Goal: Information Seeking & Learning: Learn about a topic

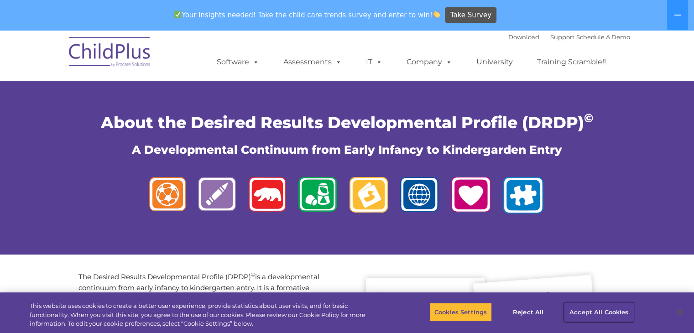
click at [595, 311] on button "Accept All Cookies" at bounding box center [598, 312] width 69 height 19
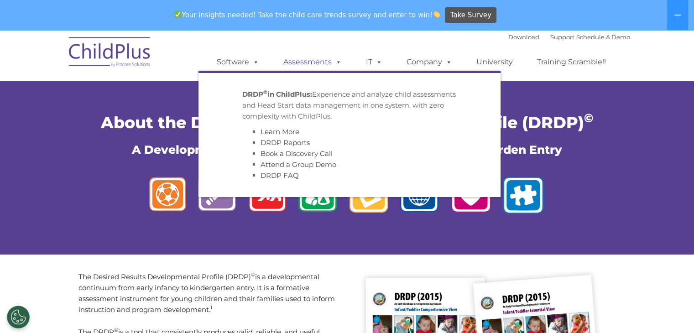
click at [311, 62] on link "Assessments" at bounding box center [312, 62] width 77 height 18
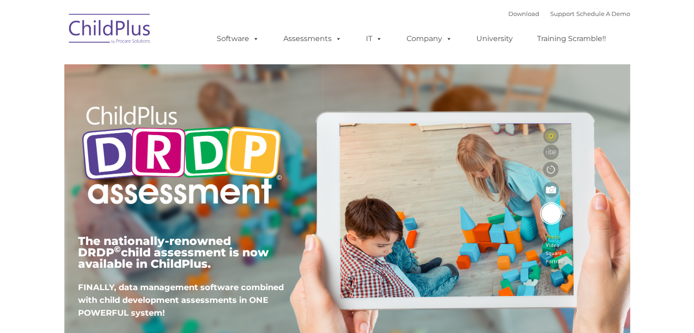
type input ""
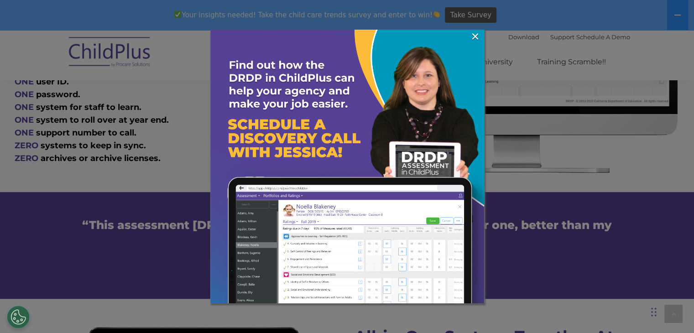
scroll to position [542, 0]
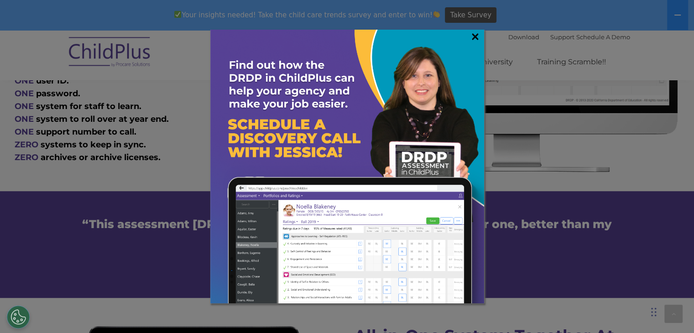
click at [477, 35] on link "×" at bounding box center [475, 36] width 10 height 9
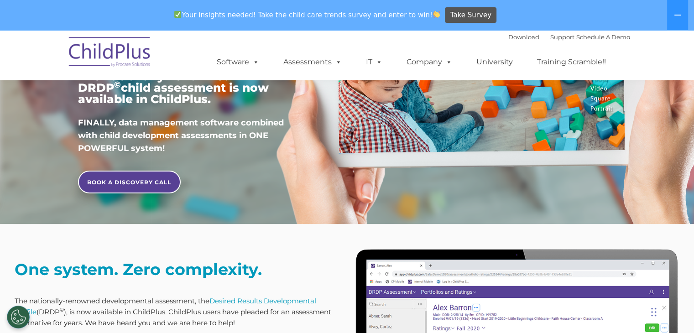
scroll to position [0, 0]
